Goal: Find specific page/section: Find specific page/section

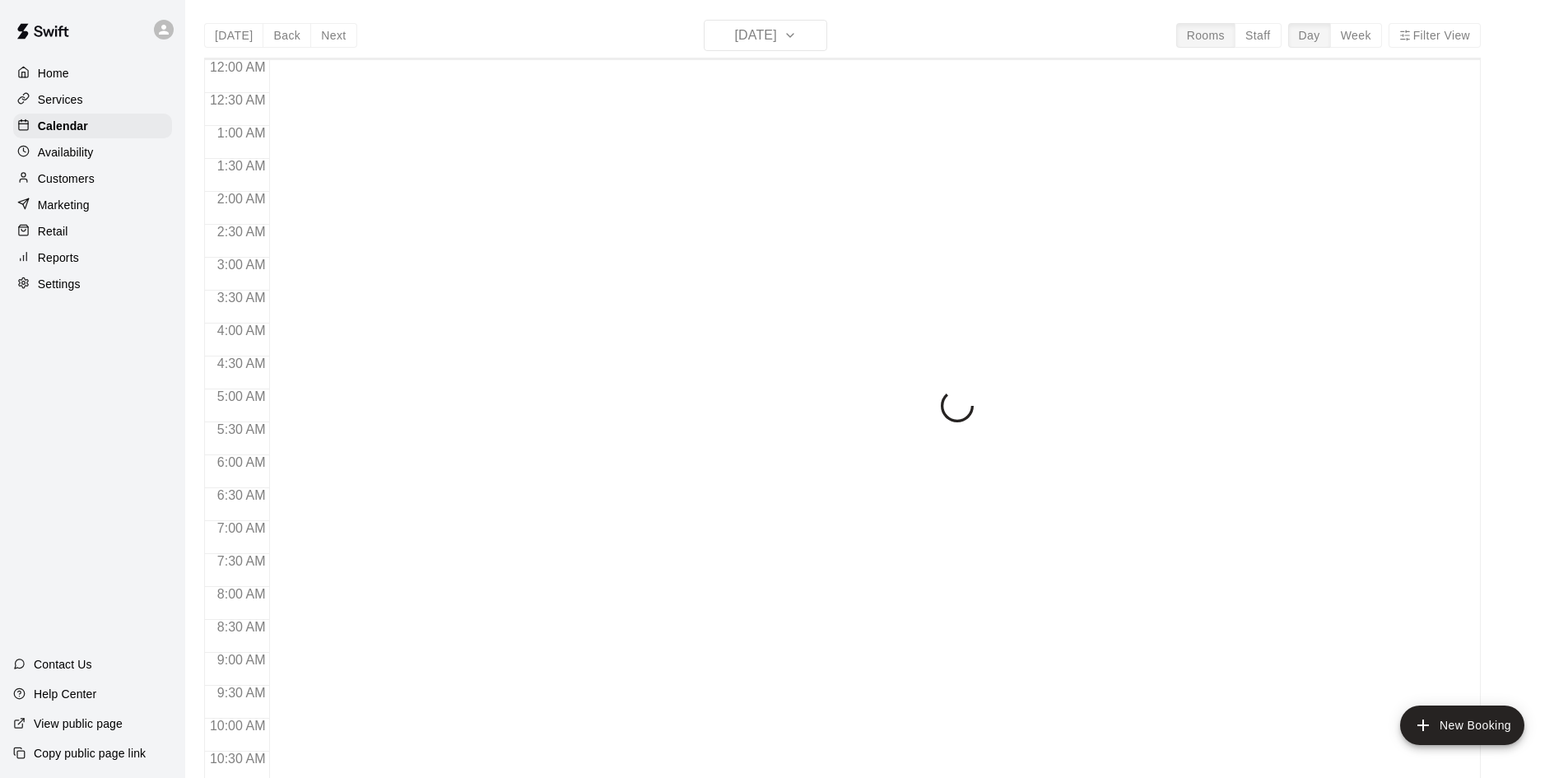
scroll to position [844, 0]
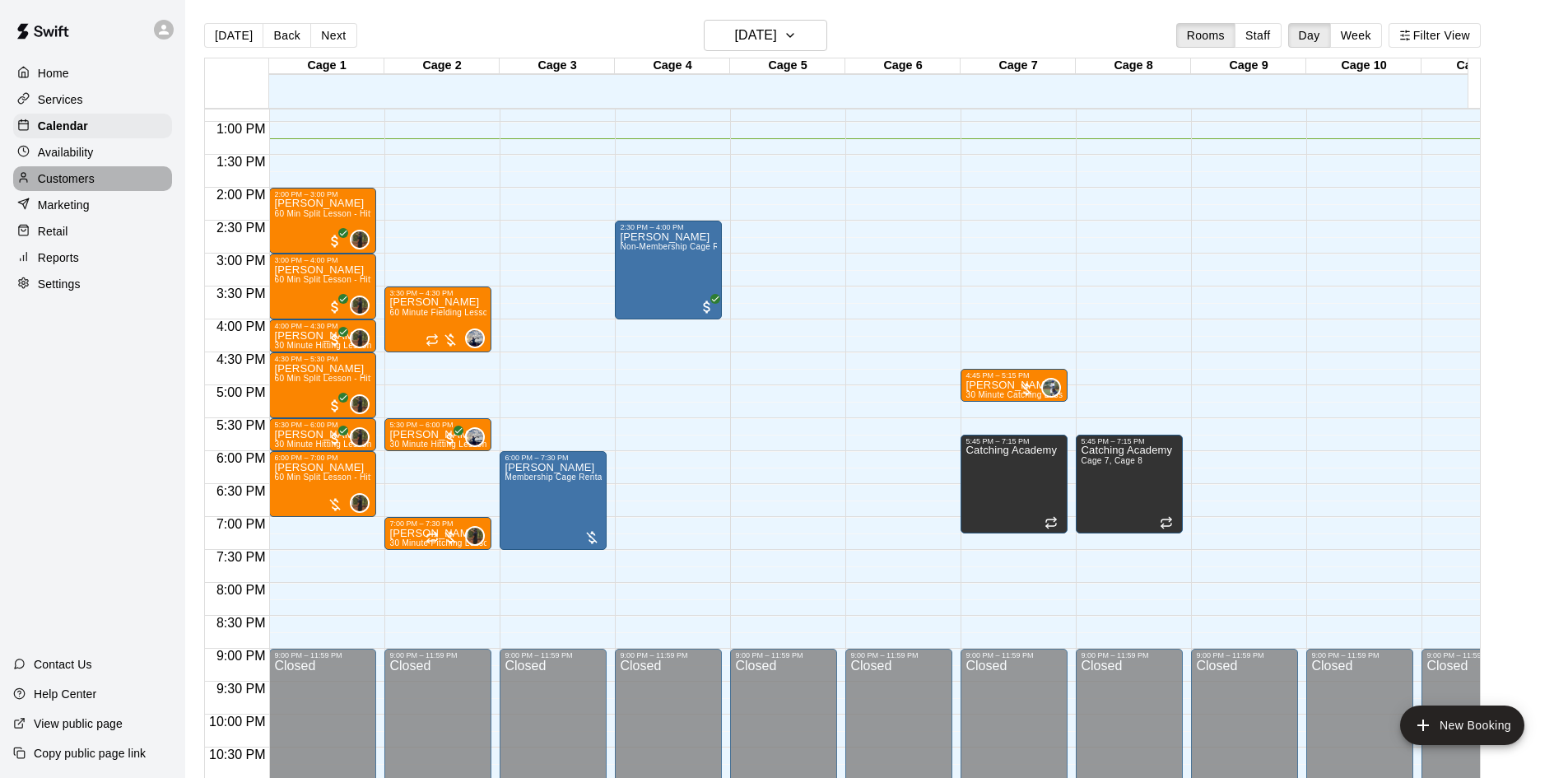
click at [66, 177] on p "Customers" at bounding box center [67, 179] width 57 height 16
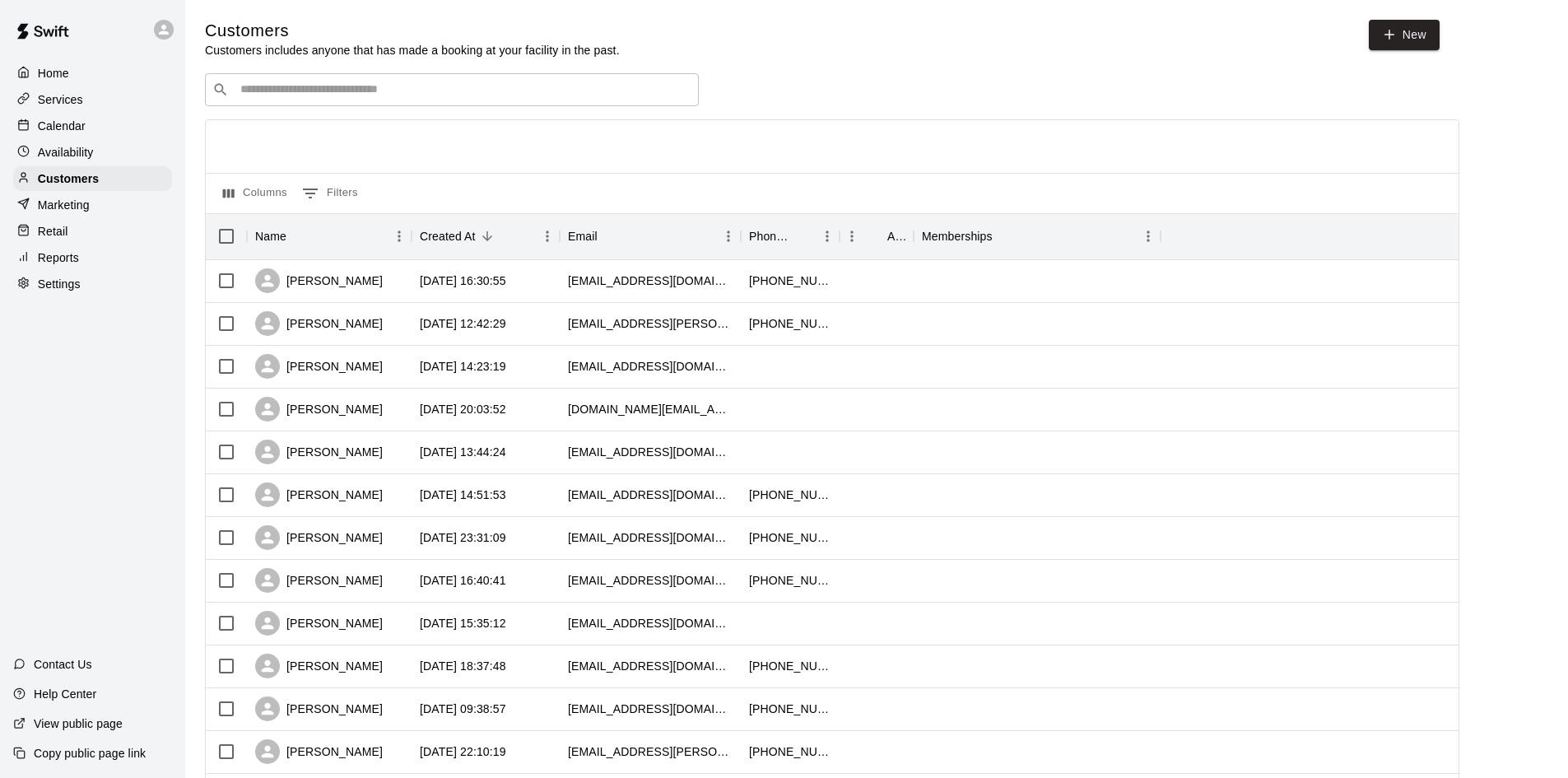
click at [300, 91] on input "Search customers by name or email" at bounding box center [463, 89] width 456 height 16
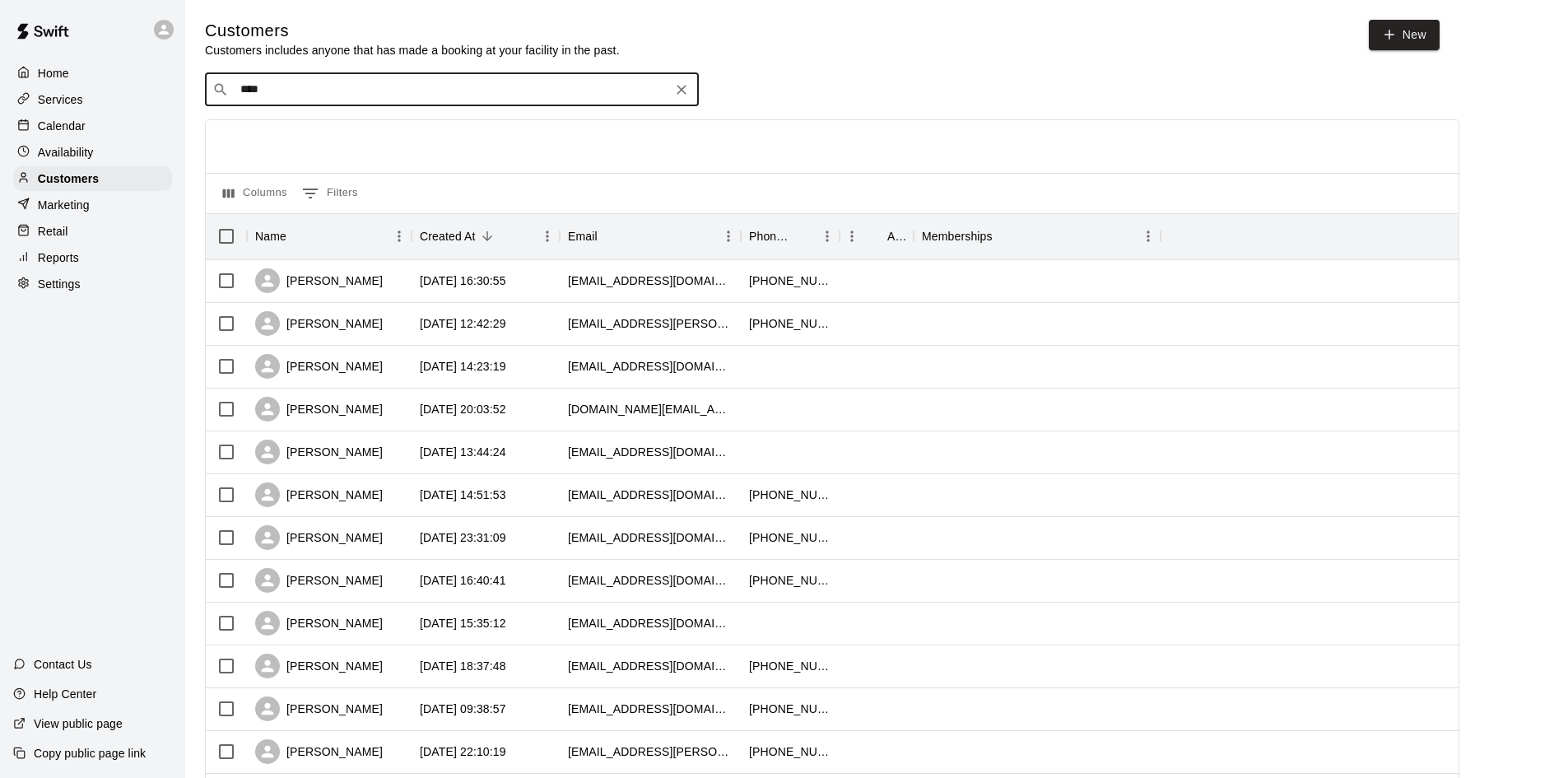
type input "*****"
click at [319, 189] on div "[PERSON_NAME] [EMAIL_ADDRESS][DOMAIN_NAME]" at bounding box center [339, 188] width 177 height 36
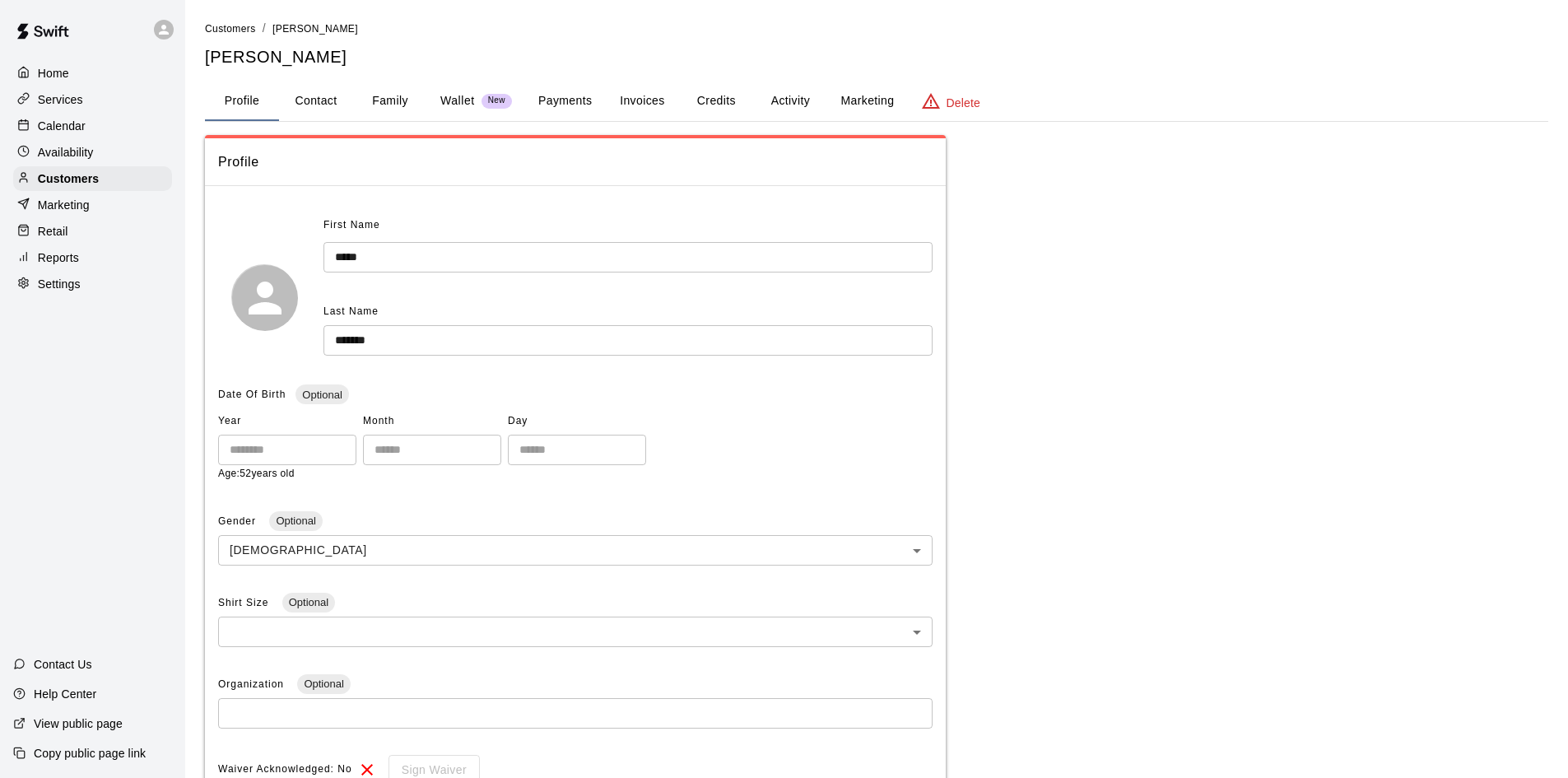
click at [779, 99] on button "Activity" at bounding box center [790, 100] width 74 height 39
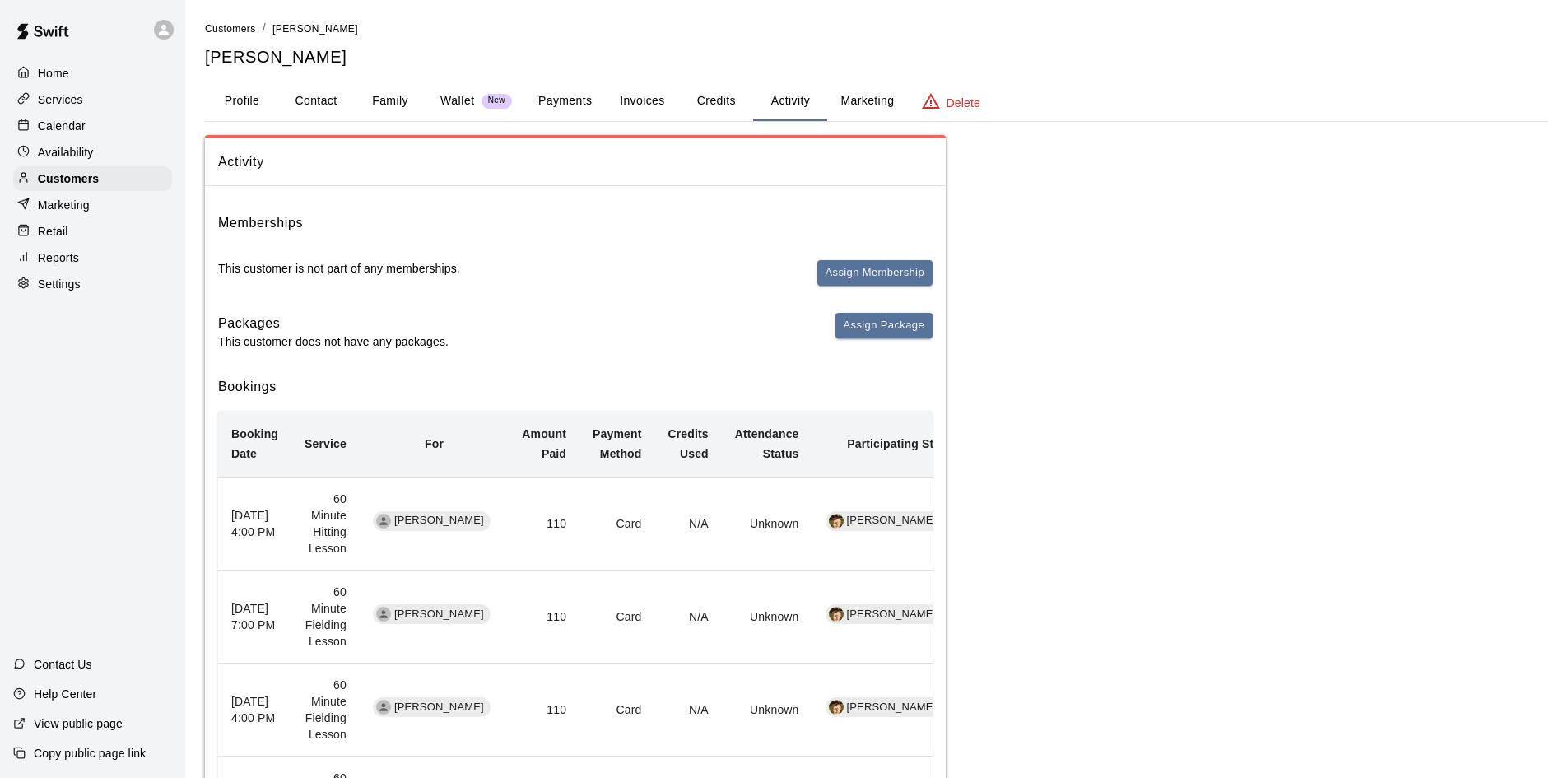
click at [64, 131] on p "Calendar" at bounding box center [62, 126] width 47 height 16
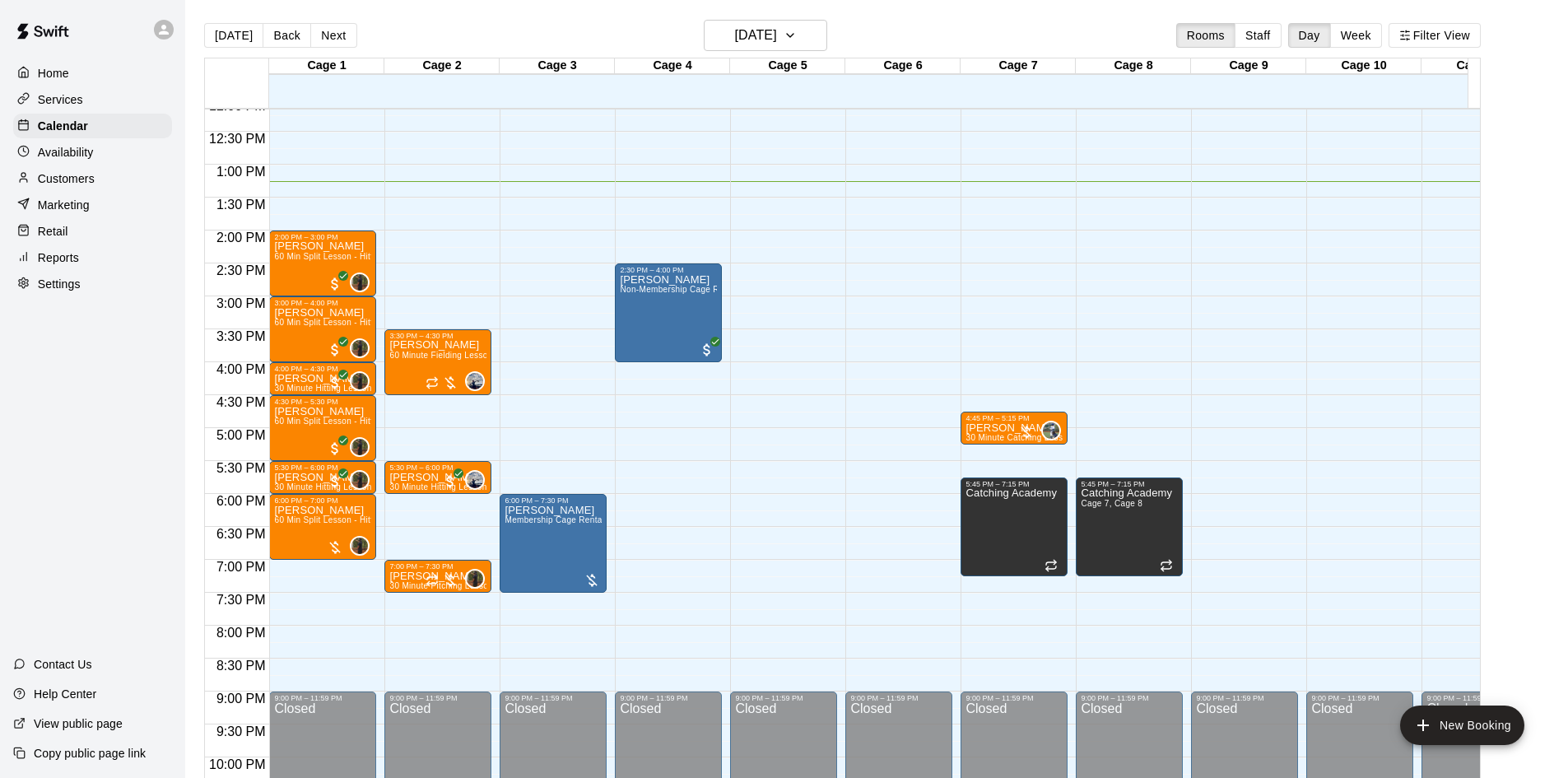
scroll to position [762, 0]
